Goal: Task Accomplishment & Management: Use online tool/utility

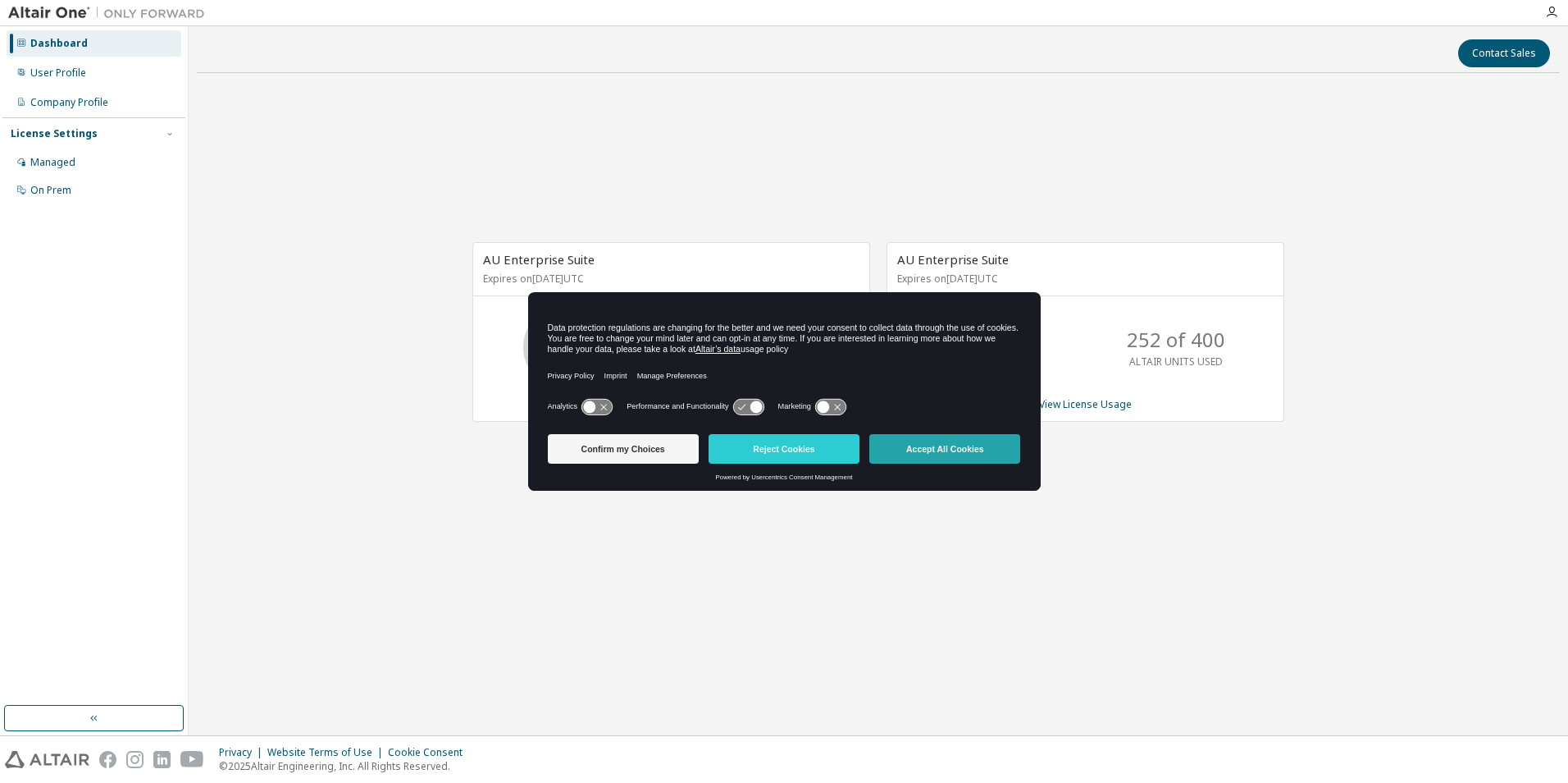
click at [956, 455] on button "Accept All Cookies" at bounding box center [945, 449] width 151 height 30
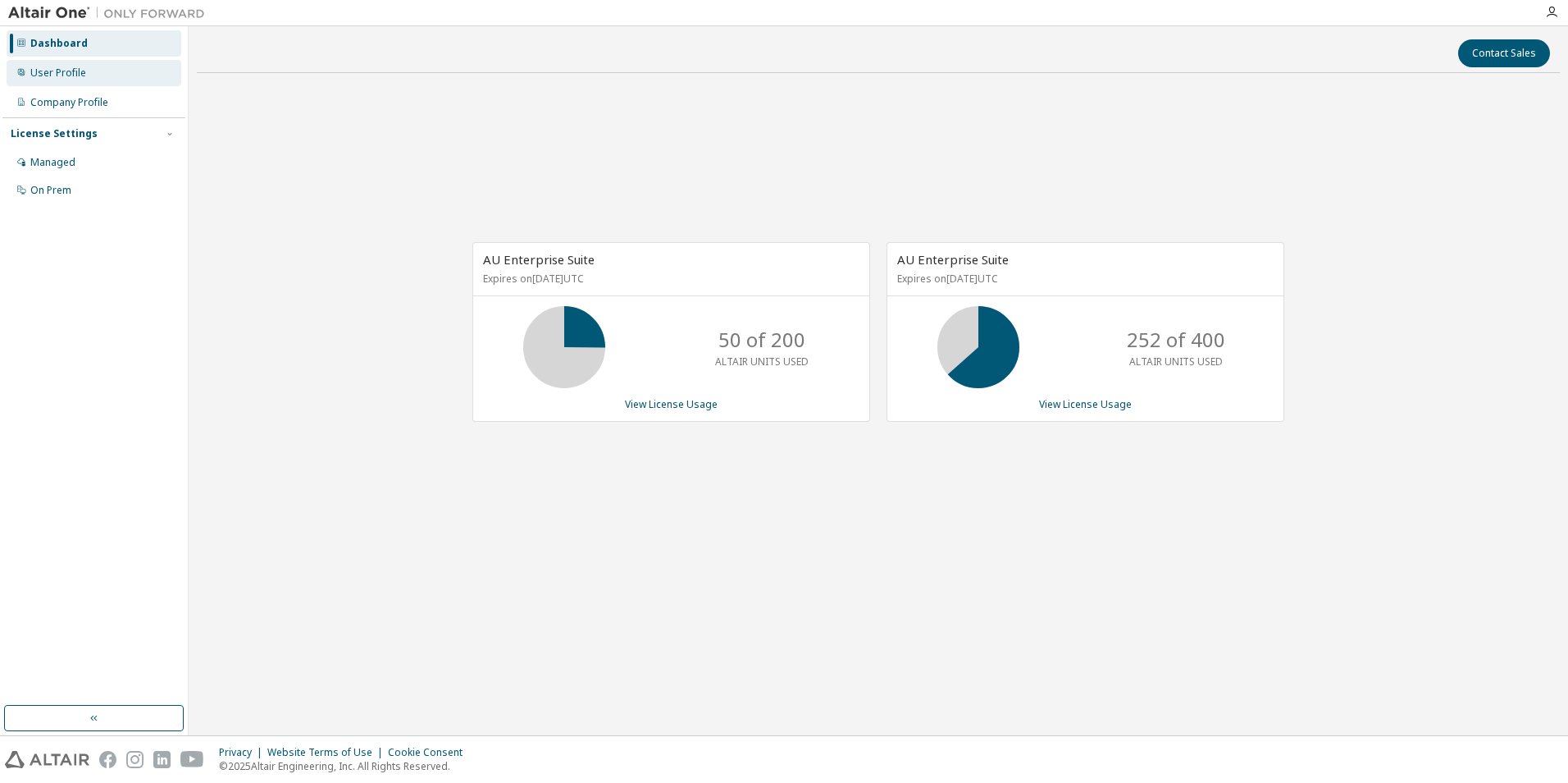
click at [143, 72] on div "User Profile" at bounding box center [94, 73] width 174 height 27
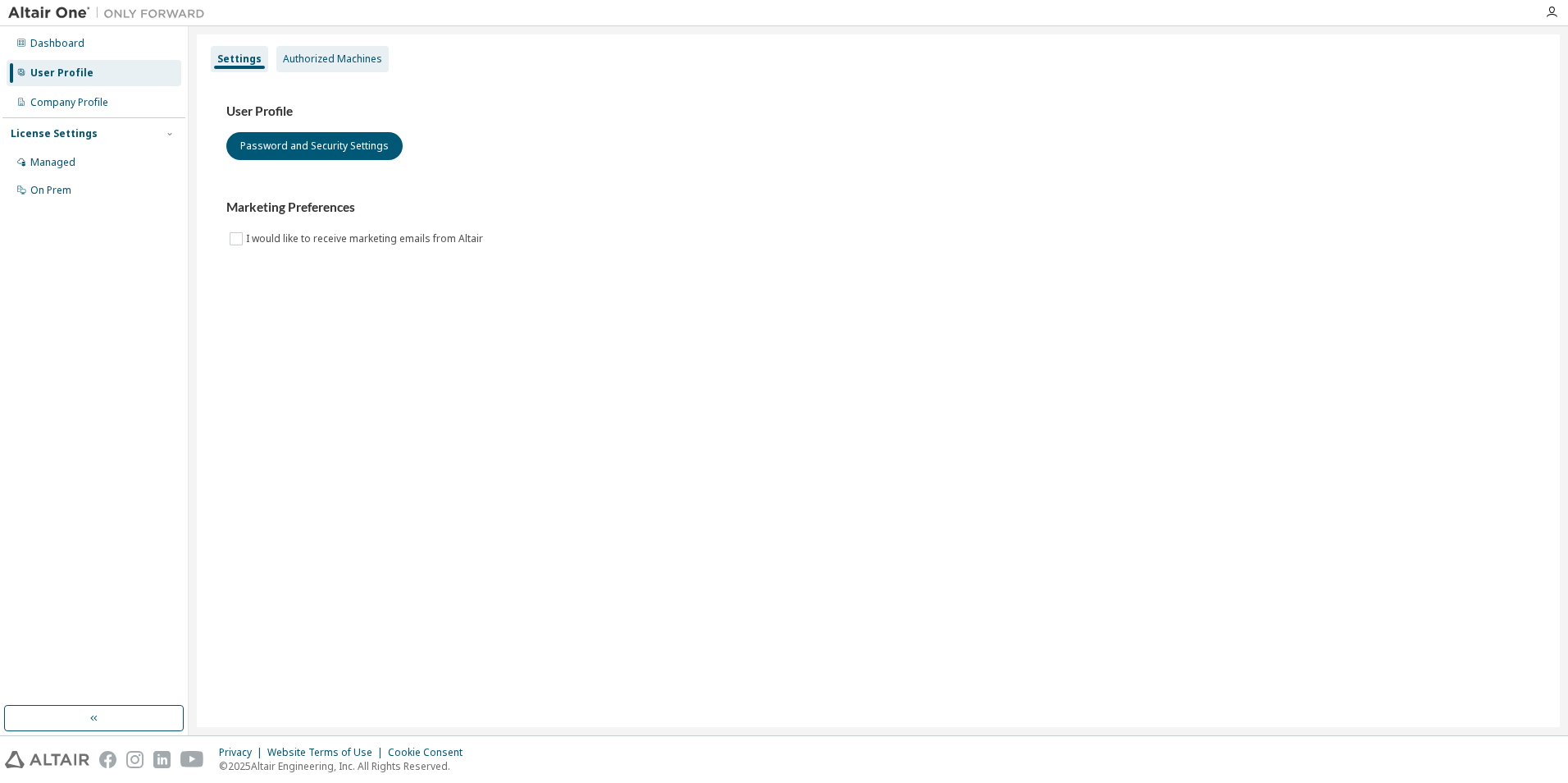
click at [292, 62] on div "Authorized Machines" at bounding box center [332, 58] width 99 height 13
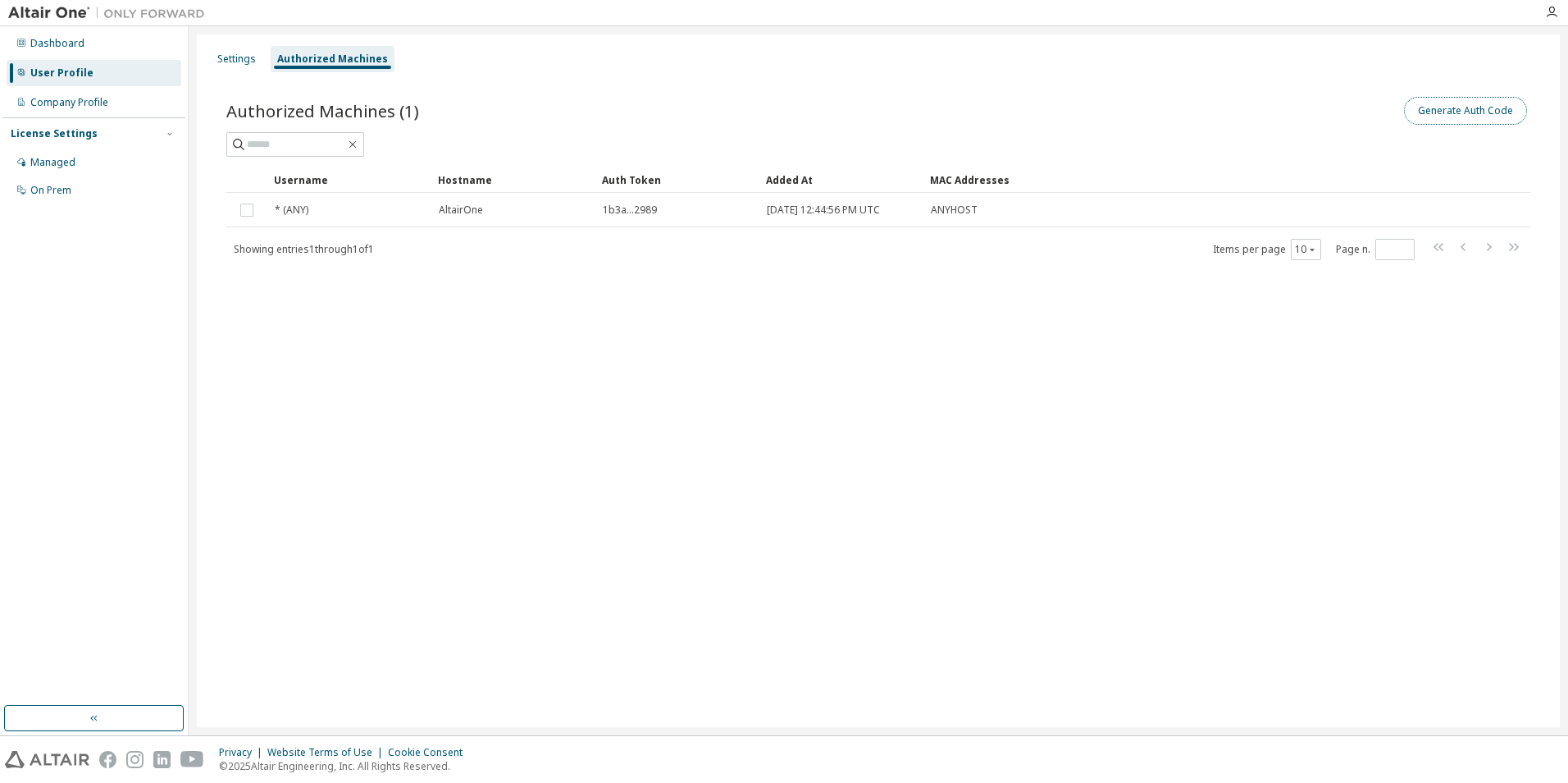
click at [1415, 102] on button "Generate Auth Code" at bounding box center [1466, 110] width 123 height 28
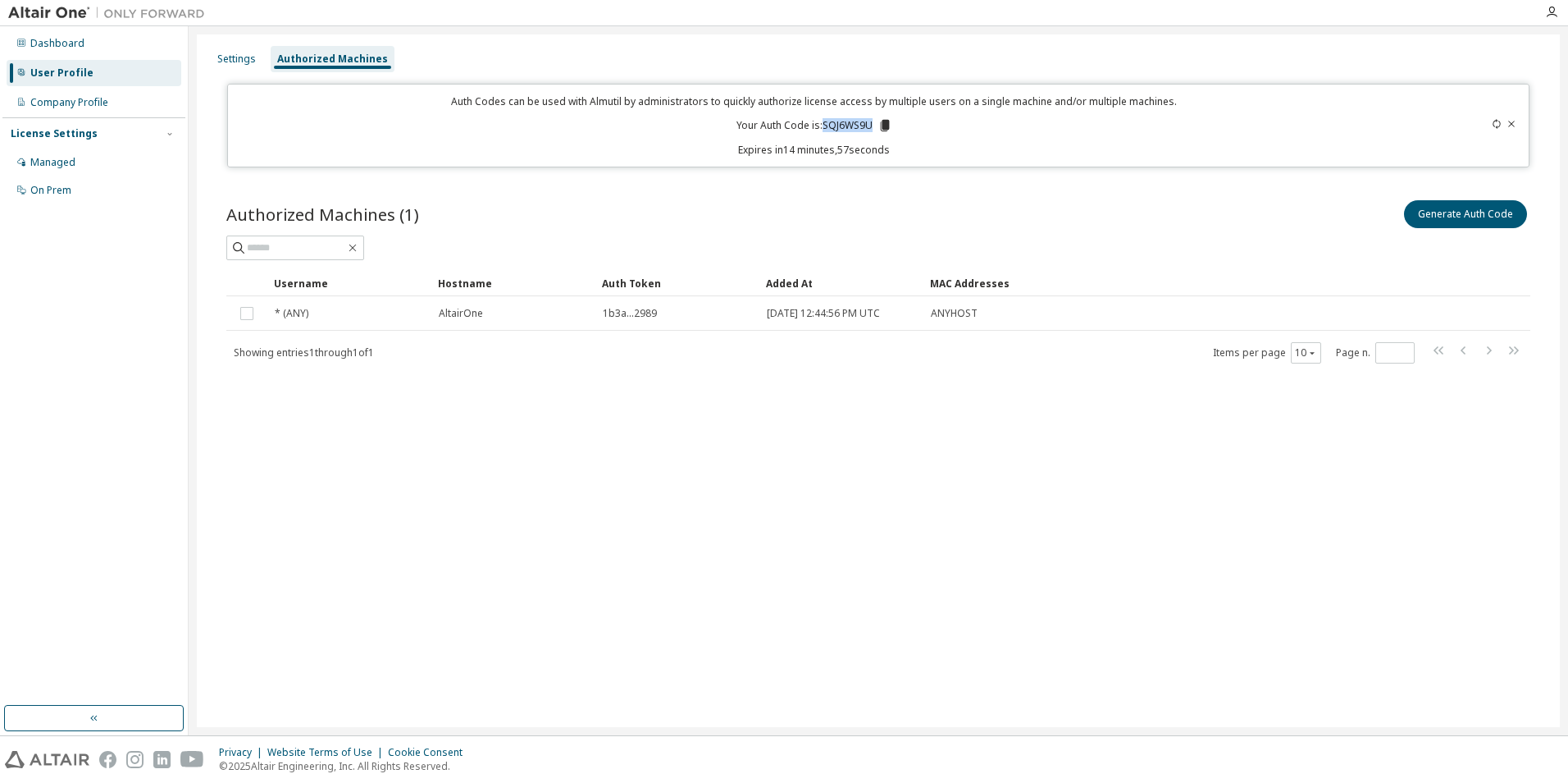
drag, startPoint x: 824, startPoint y: 124, endPoint x: 872, endPoint y: 120, distance: 48.2
click at [872, 120] on p "Your Auth Code is: SQJ6WS9U" at bounding box center [815, 125] width 156 height 15
copy p "SQJ6WS9U"
